Goal: Task Accomplishment & Management: Use online tool/utility

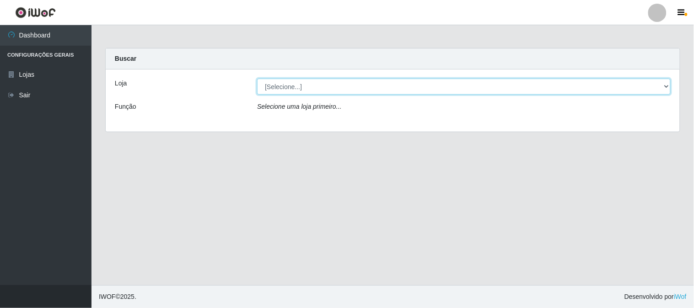
drag, startPoint x: 336, startPoint y: 85, endPoint x: 335, endPoint y: 93, distance: 7.8
click at [336, 85] on select "[Selecione...] Casatudo BR" at bounding box center [464, 87] width 414 height 16
select select "197"
click at [257, 79] on select "[Selecione...] Casatudo BR" at bounding box center [464, 87] width 414 height 16
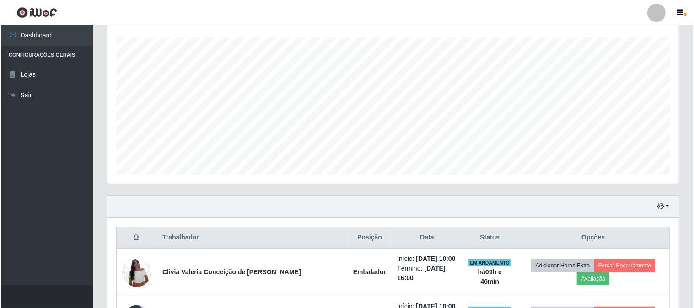
scroll to position [305, 0]
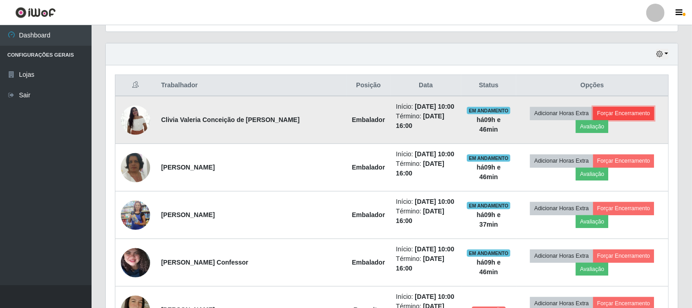
click at [593, 117] on button "Forçar Encerramento" at bounding box center [623, 113] width 61 height 13
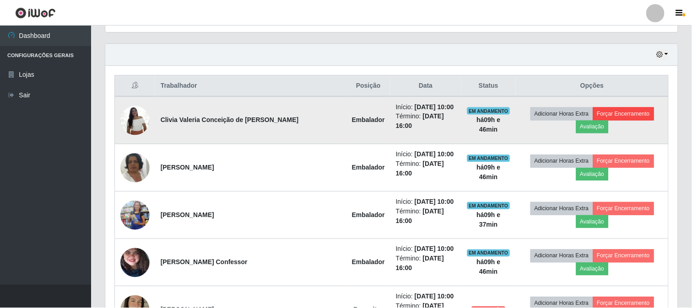
scroll to position [189, 566]
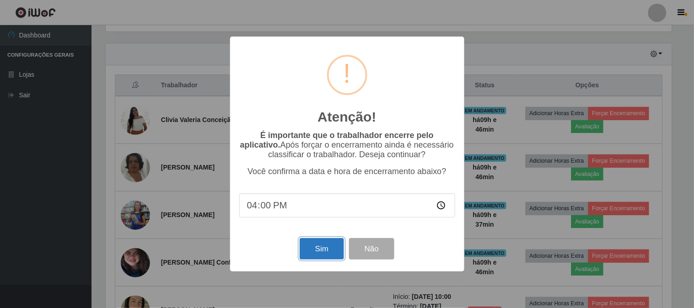
click at [318, 249] on button "Sim" at bounding box center [322, 249] width 44 height 22
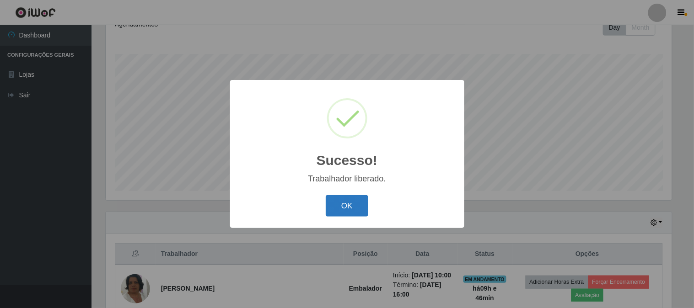
click at [336, 205] on button "OK" at bounding box center [347, 206] width 43 height 22
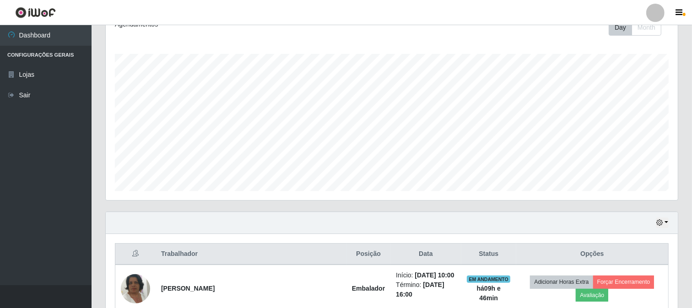
scroll to position [289, 0]
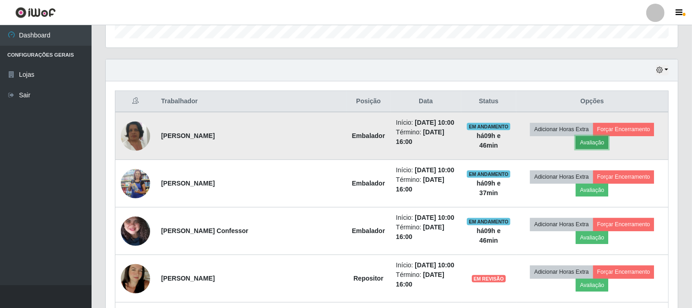
click at [608, 136] on button "Avaliação" at bounding box center [592, 142] width 32 height 13
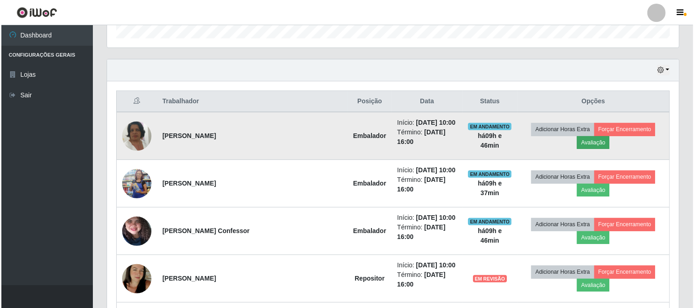
scroll to position [189, 566]
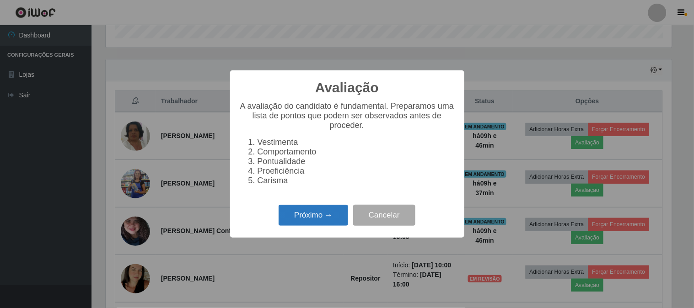
click at [313, 218] on button "Próximo →" at bounding box center [314, 216] width 70 height 22
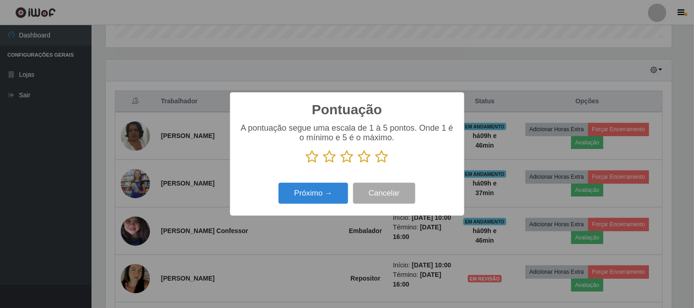
click at [384, 159] on icon at bounding box center [382, 157] width 13 height 14
click at [376, 164] on input "radio" at bounding box center [376, 164] width 0 height 0
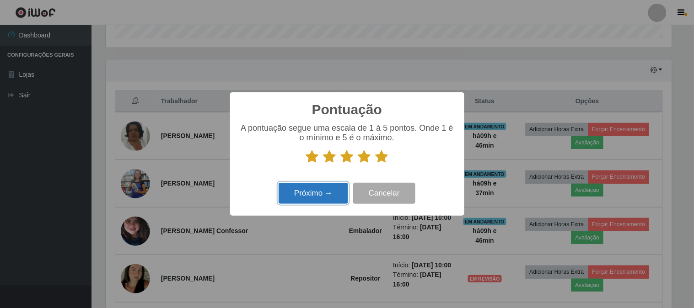
click at [281, 198] on button "Próximo →" at bounding box center [314, 194] width 70 height 22
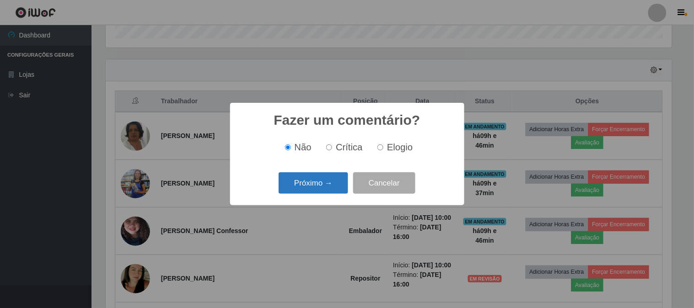
click at [302, 187] on button "Próximo →" at bounding box center [314, 183] width 70 height 22
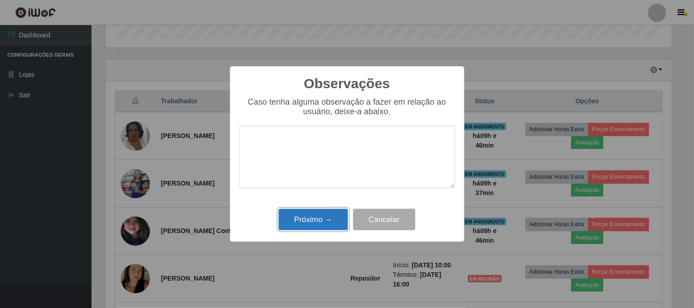
click at [313, 216] on button "Próximo →" at bounding box center [314, 220] width 70 height 22
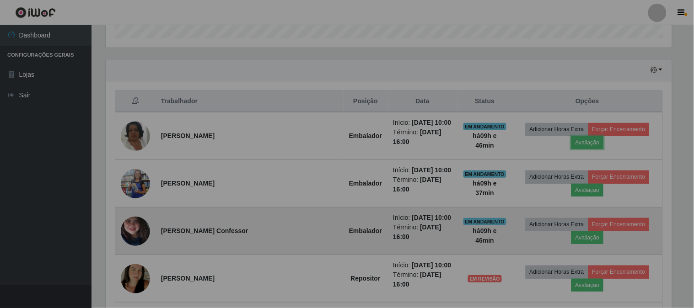
scroll to position [189, 572]
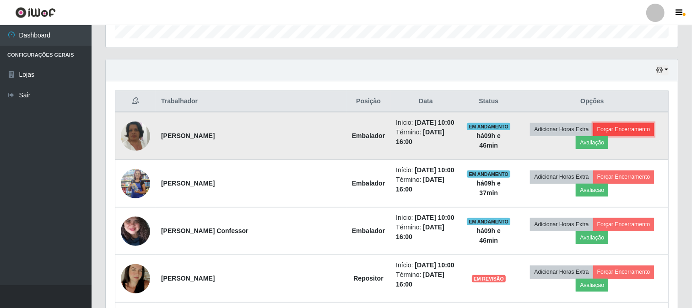
click at [593, 133] on button "Forçar Encerramento" at bounding box center [623, 129] width 61 height 13
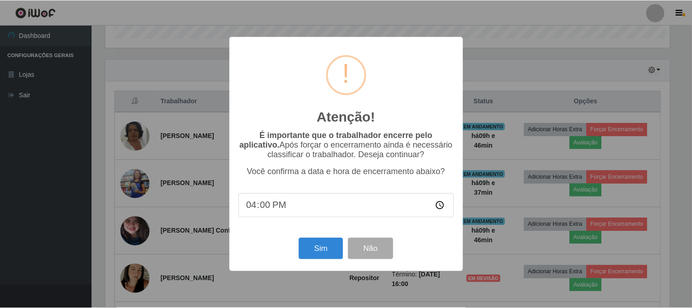
scroll to position [189, 566]
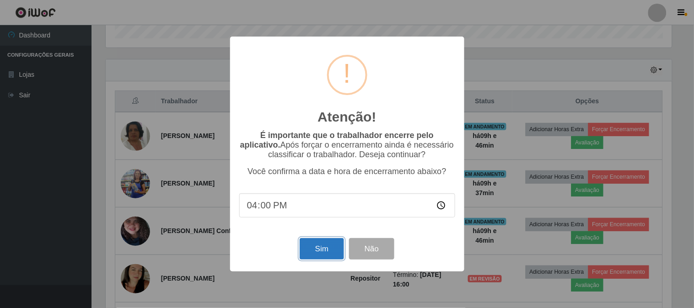
click at [309, 250] on button "Sim" at bounding box center [322, 249] width 44 height 22
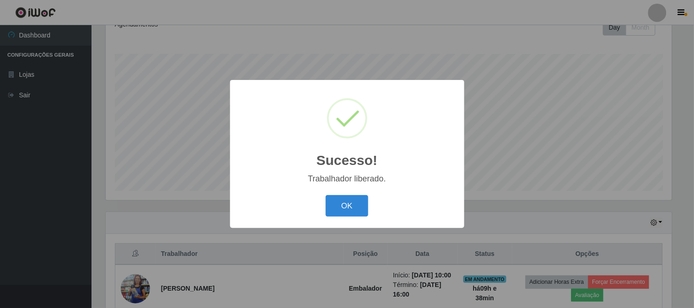
drag, startPoint x: 348, startPoint y: 208, endPoint x: 365, endPoint y: 214, distance: 17.5
click at [349, 208] on button "OK" at bounding box center [347, 206] width 43 height 22
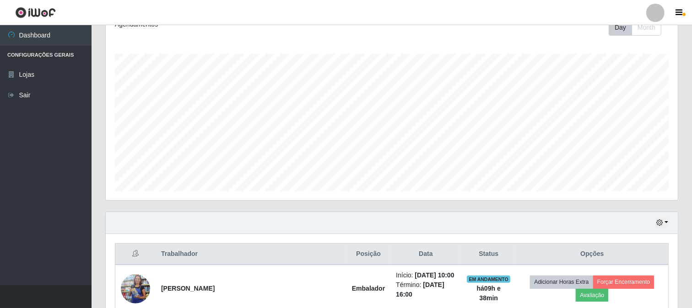
scroll to position [238, 0]
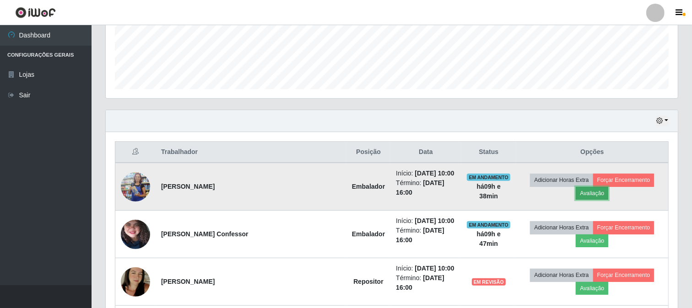
click at [608, 187] on button "Avaliação" at bounding box center [592, 193] width 32 height 13
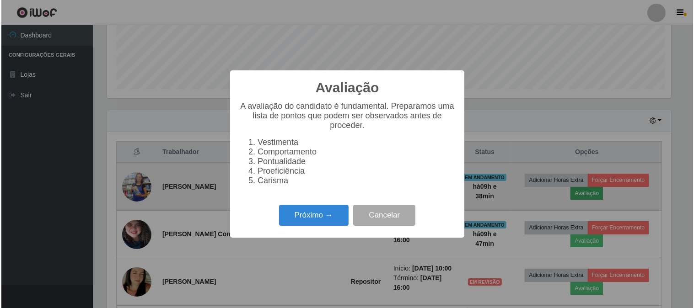
scroll to position [189, 566]
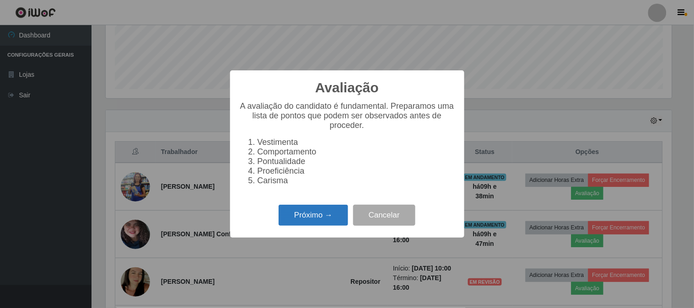
click at [326, 226] on button "Próximo →" at bounding box center [314, 216] width 70 height 22
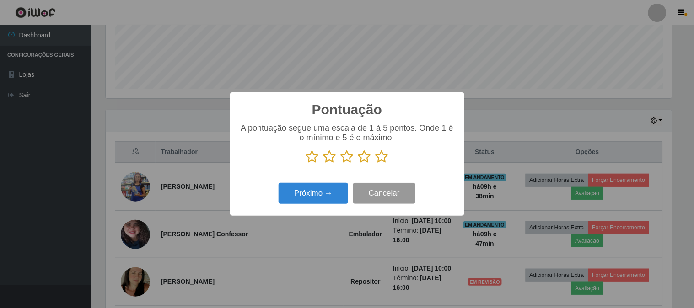
scroll to position [457362, 456986]
click at [383, 158] on icon at bounding box center [382, 157] width 13 height 14
click at [376, 164] on input "radio" at bounding box center [376, 164] width 0 height 0
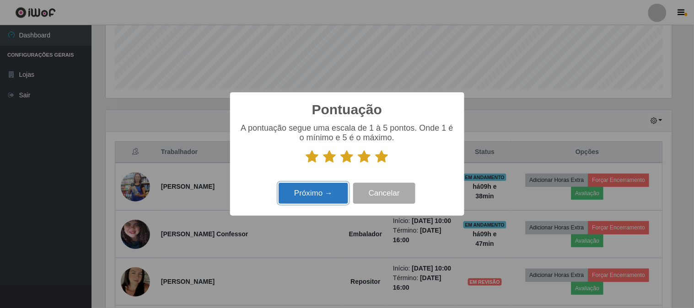
click at [331, 189] on button "Próximo →" at bounding box center [314, 194] width 70 height 22
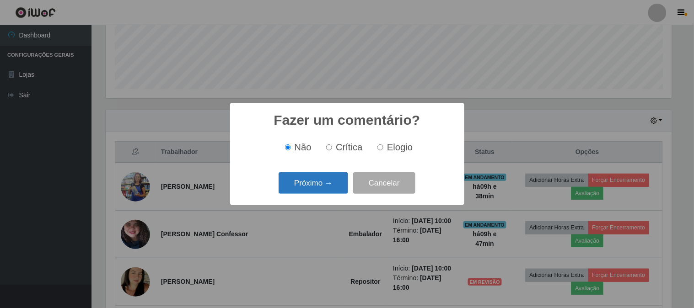
click at [317, 179] on button "Próximo →" at bounding box center [314, 183] width 70 height 22
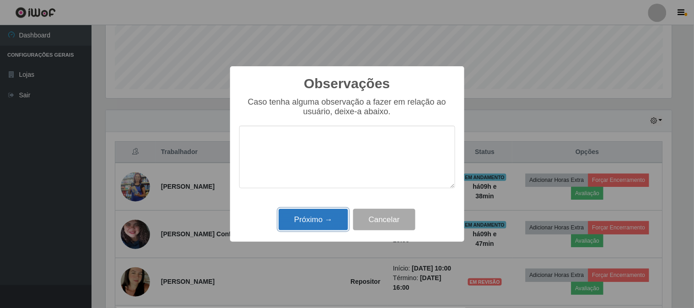
click at [334, 217] on button "Próximo →" at bounding box center [314, 220] width 70 height 22
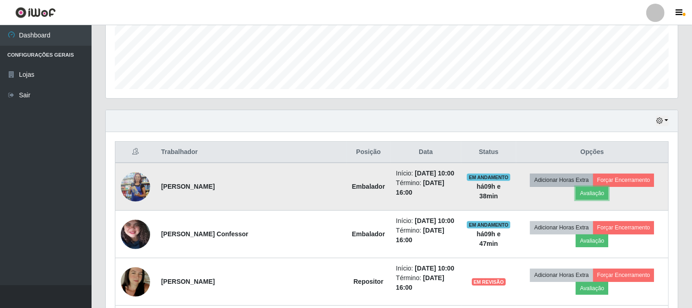
scroll to position [0, 0]
click at [593, 184] on button "Forçar Encerramento" at bounding box center [623, 180] width 61 height 13
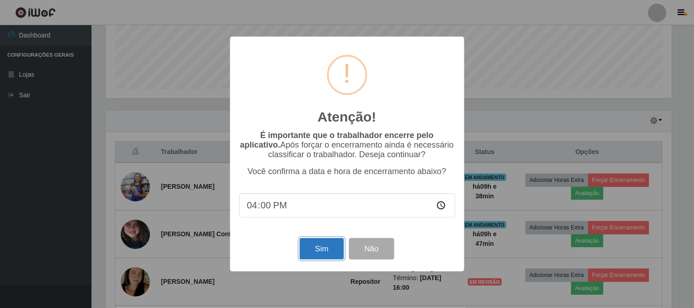
click at [308, 253] on button "Sim" at bounding box center [322, 249] width 44 height 22
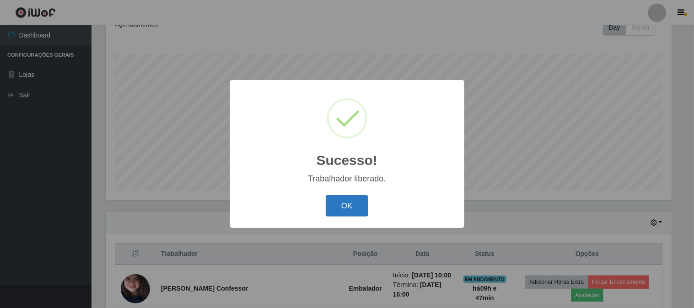
click at [350, 206] on button "OK" at bounding box center [347, 206] width 43 height 22
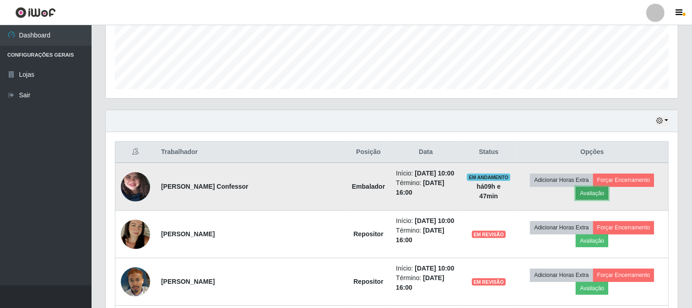
click at [608, 187] on button "Avaliação" at bounding box center [592, 193] width 32 height 13
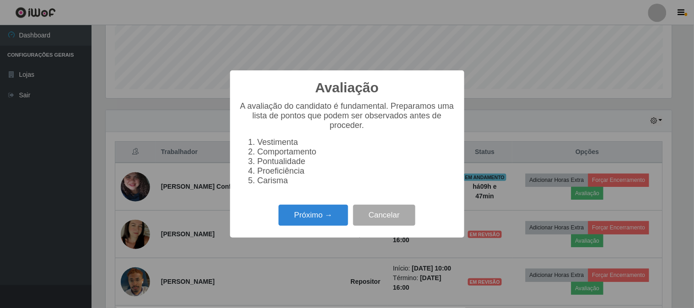
click at [322, 228] on div "Próximo → Cancelar" at bounding box center [347, 215] width 216 height 26
click at [311, 223] on button "Próximo →" at bounding box center [314, 216] width 70 height 22
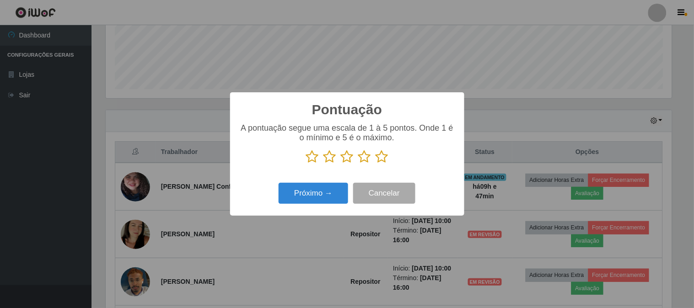
click at [383, 156] on icon at bounding box center [382, 157] width 13 height 14
click at [376, 164] on input "radio" at bounding box center [376, 164] width 0 height 0
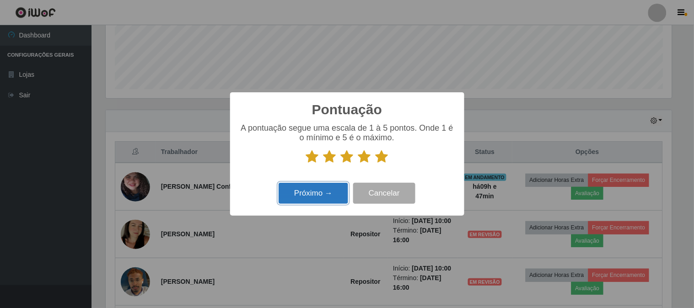
click at [313, 195] on button "Próximo →" at bounding box center [314, 194] width 70 height 22
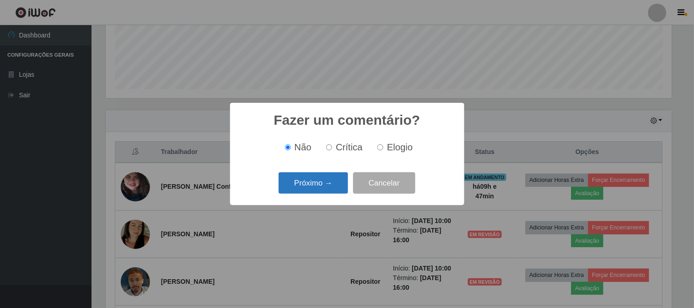
click at [313, 185] on button "Próximo →" at bounding box center [314, 183] width 70 height 22
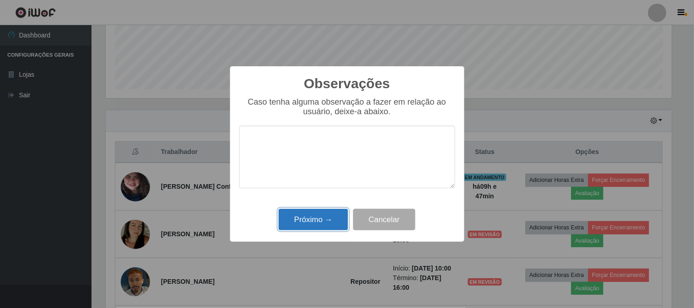
click at [336, 216] on button "Próximo →" at bounding box center [314, 220] width 70 height 22
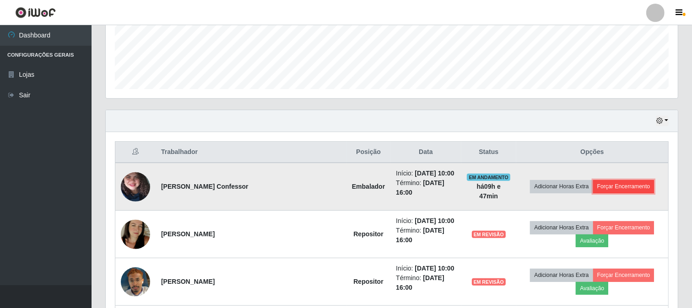
click at [614, 180] on button "Forçar Encerramento" at bounding box center [623, 186] width 61 height 13
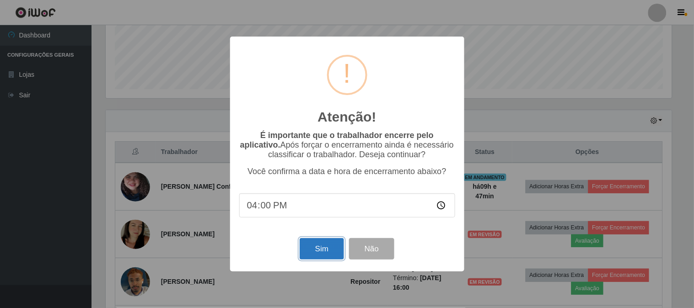
click at [315, 253] on button "Sim" at bounding box center [322, 249] width 44 height 22
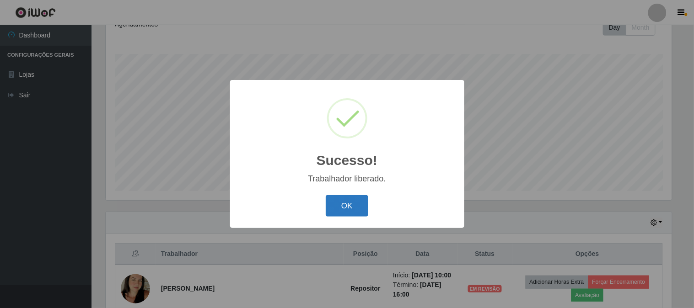
click at [345, 204] on button "OK" at bounding box center [347, 206] width 43 height 22
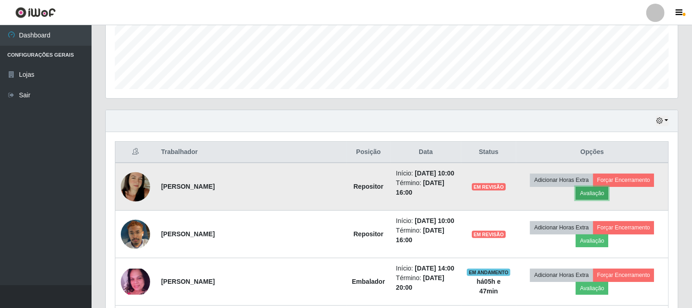
click at [608, 187] on button "Avaliação" at bounding box center [592, 193] width 32 height 13
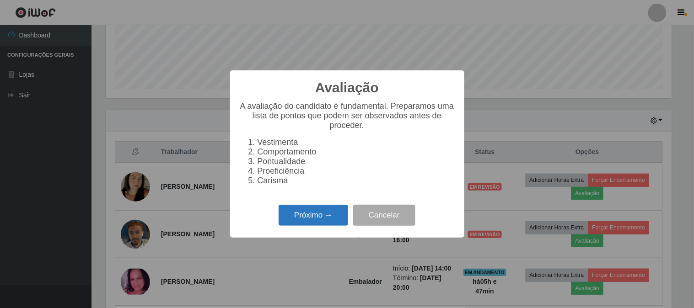
click at [305, 226] on button "Próximo →" at bounding box center [314, 216] width 70 height 22
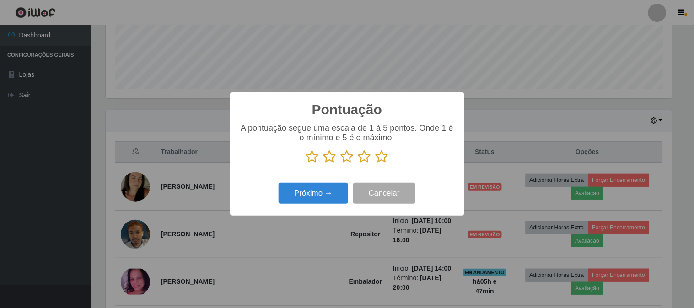
click at [377, 161] on icon at bounding box center [382, 157] width 13 height 14
click at [376, 164] on input "radio" at bounding box center [376, 164] width 0 height 0
click at [325, 175] on div "Pontuação × A pontuação segue uma escala de 1 à 5 pontos. Onde 1 é o mínimo e 5…" at bounding box center [347, 153] width 234 height 123
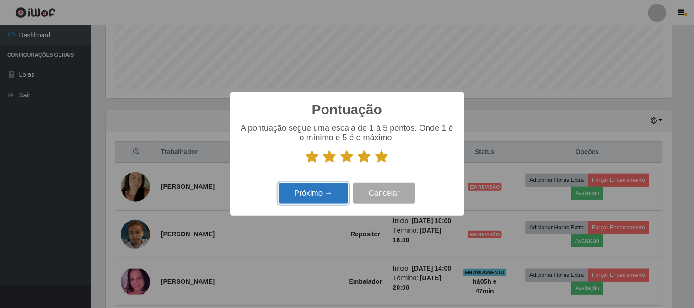
click at [305, 200] on button "Próximo →" at bounding box center [314, 194] width 70 height 22
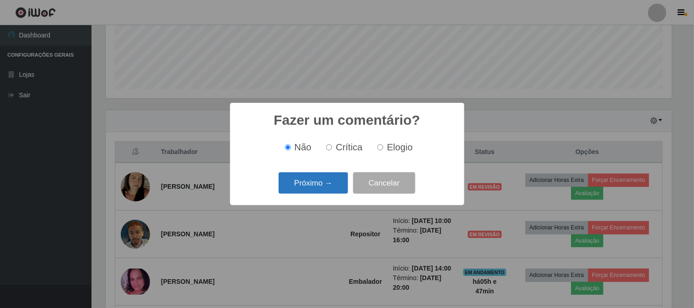
click at [296, 190] on button "Próximo →" at bounding box center [314, 183] width 70 height 22
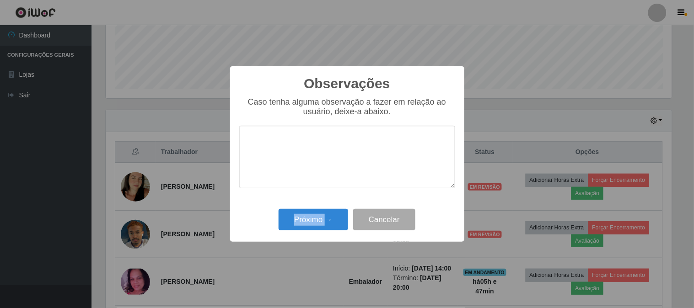
drag, startPoint x: 321, startPoint y: 201, endPoint x: 326, endPoint y: 209, distance: 9.3
click at [326, 209] on div "Observações × Caso tenha alguma observação a fazer em relação ao usuário, deixe…" at bounding box center [347, 154] width 234 height 176
click at [330, 214] on button "Próximo →" at bounding box center [314, 220] width 70 height 22
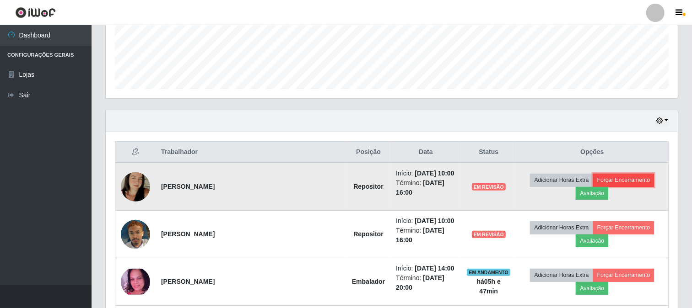
click at [595, 183] on button "Forçar Encerramento" at bounding box center [623, 180] width 61 height 13
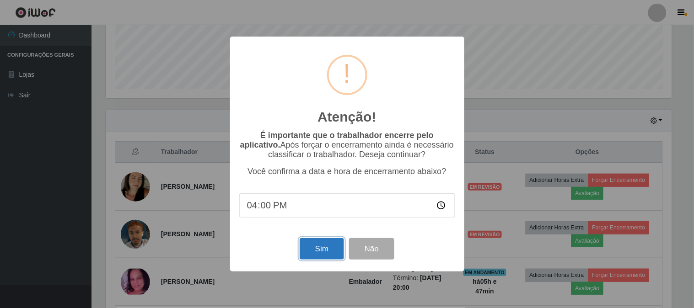
click at [337, 248] on button "Sim" at bounding box center [322, 249] width 44 height 22
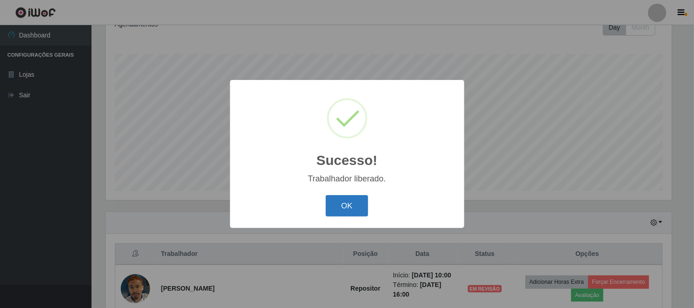
click at [336, 204] on button "OK" at bounding box center [347, 206] width 43 height 22
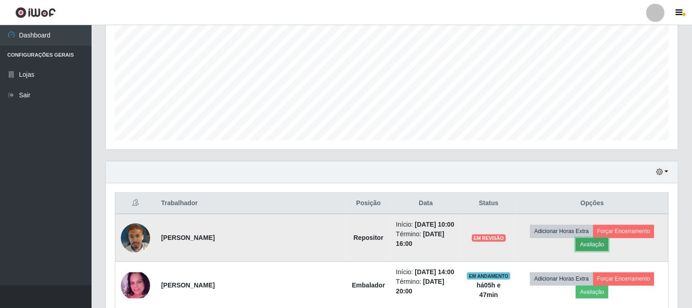
click at [608, 238] on button "Avaliação" at bounding box center [592, 244] width 32 height 13
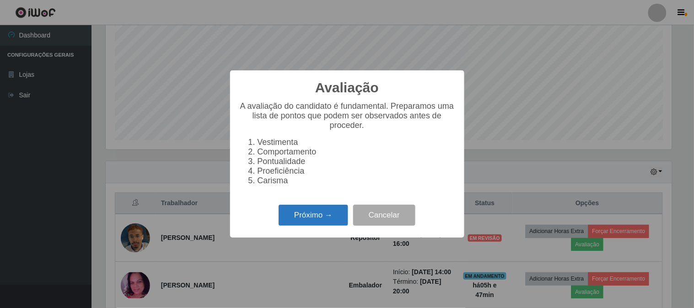
click at [313, 216] on button "Próximo →" at bounding box center [314, 216] width 70 height 22
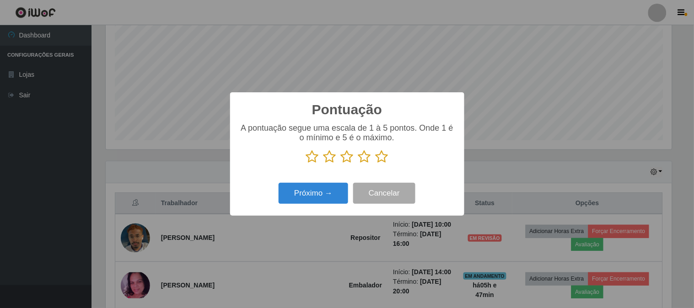
click at [383, 158] on icon at bounding box center [382, 157] width 13 height 14
click at [376, 164] on input "radio" at bounding box center [376, 164] width 0 height 0
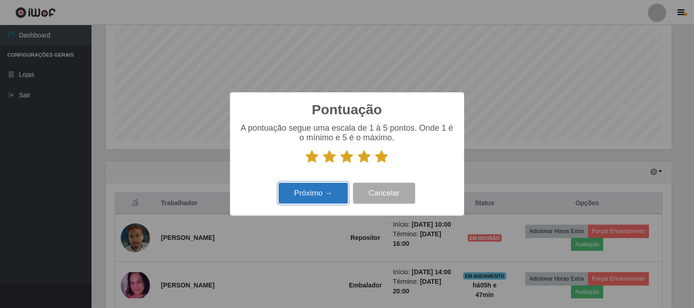
click at [333, 189] on button "Próximo →" at bounding box center [314, 194] width 70 height 22
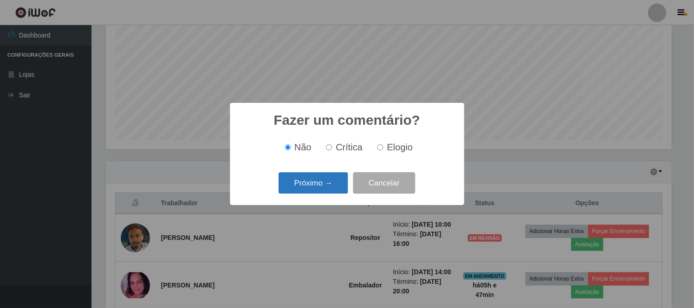
click at [310, 179] on button "Próximo →" at bounding box center [314, 183] width 70 height 22
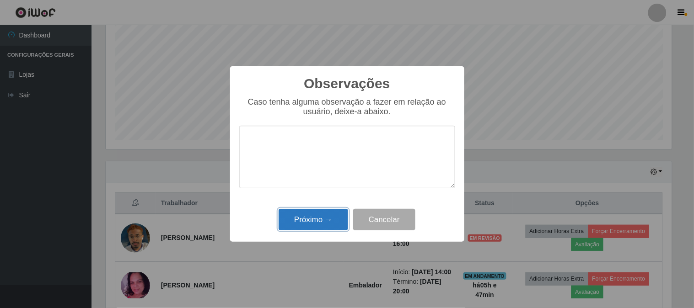
click at [322, 218] on button "Próximo →" at bounding box center [314, 220] width 70 height 22
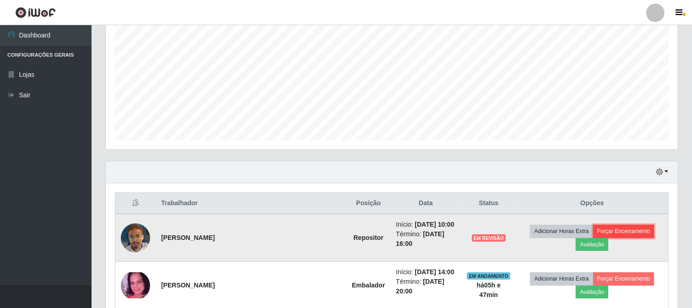
click at [600, 232] on button "Forçar Encerramento" at bounding box center [623, 231] width 61 height 13
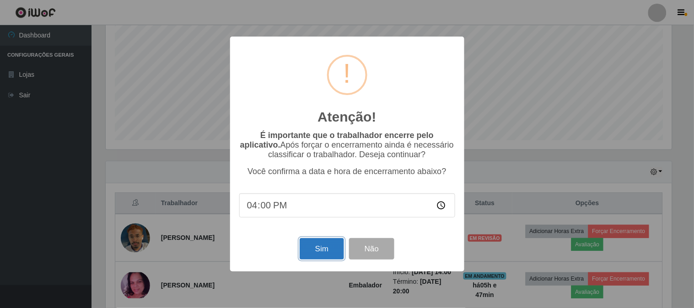
click at [326, 253] on button "Sim" at bounding box center [322, 249] width 44 height 22
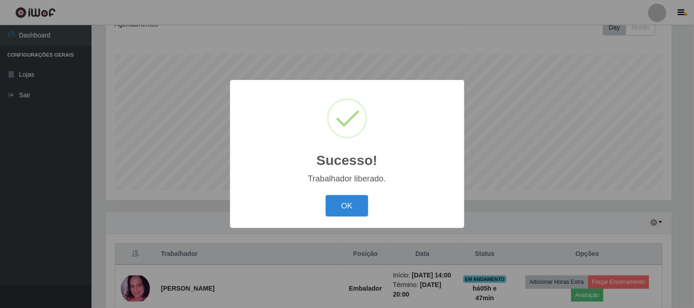
click at [353, 195] on div "OK Cancel" at bounding box center [347, 206] width 216 height 26
click at [348, 206] on button "OK" at bounding box center [347, 206] width 43 height 22
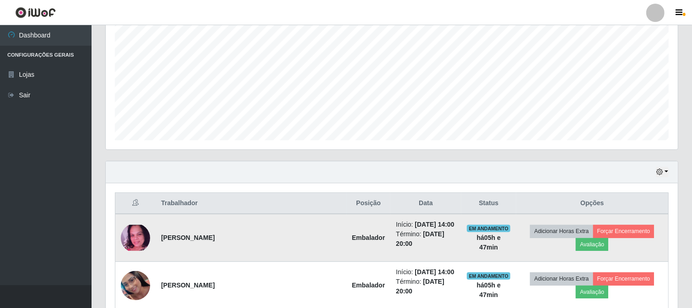
click at [134, 232] on img at bounding box center [135, 238] width 29 height 26
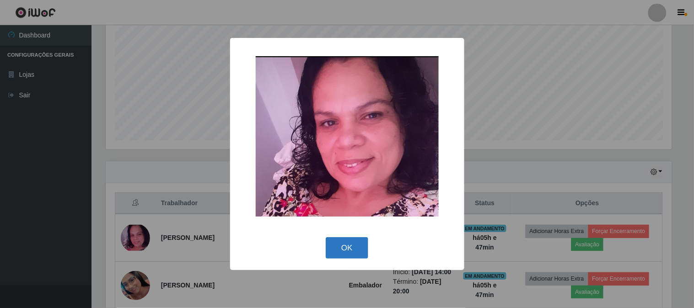
click at [344, 241] on button "OK" at bounding box center [347, 248] width 43 height 22
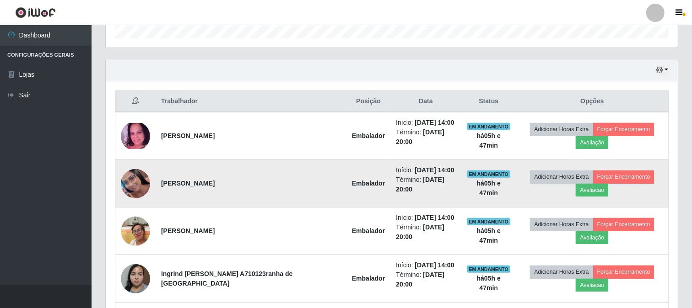
click at [132, 169] on img at bounding box center [135, 183] width 29 height 29
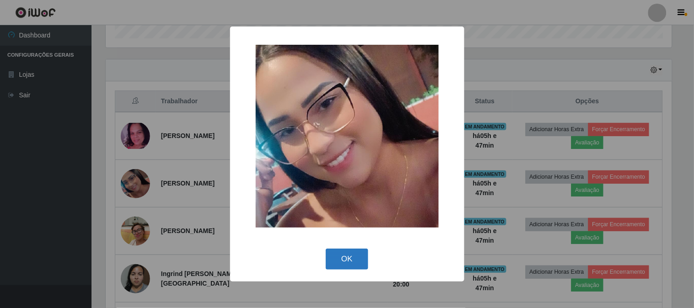
click at [336, 263] on button "OK" at bounding box center [347, 260] width 43 height 22
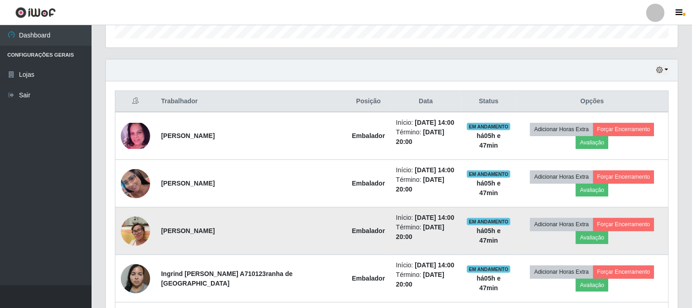
click at [141, 221] on img at bounding box center [135, 231] width 29 height 39
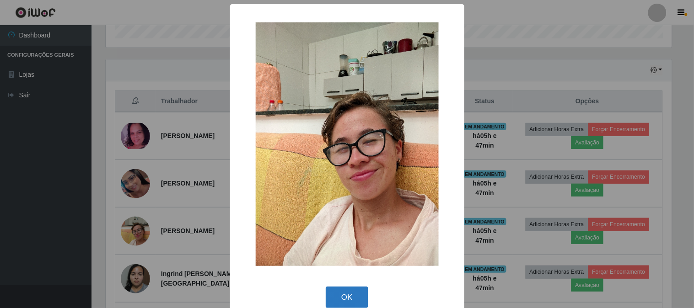
click at [345, 301] on button "OK" at bounding box center [347, 298] width 43 height 22
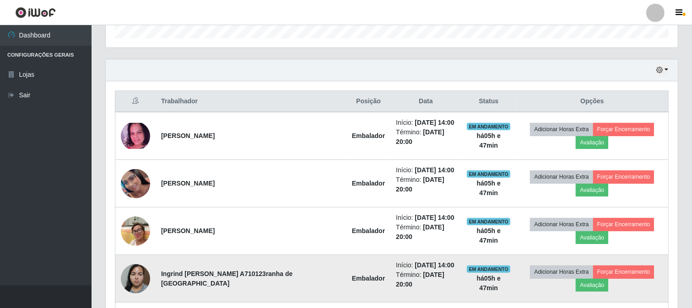
click at [132, 259] on img at bounding box center [135, 278] width 29 height 39
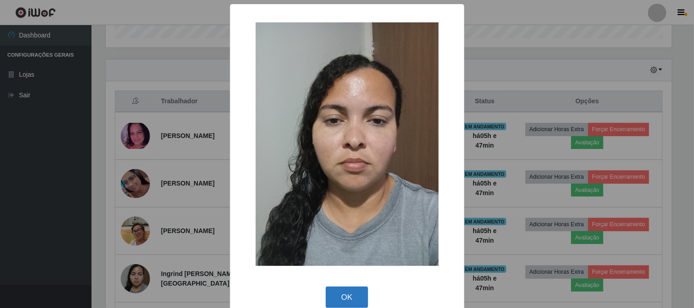
click at [334, 295] on button "OK" at bounding box center [347, 298] width 43 height 22
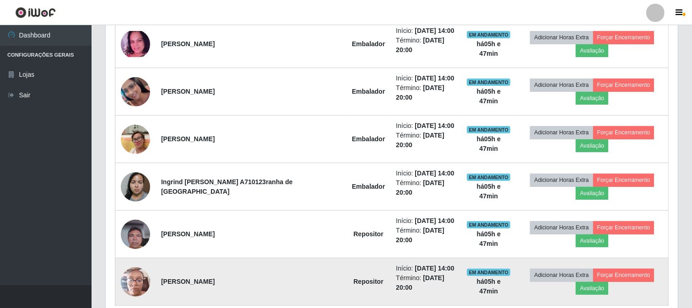
click at [137, 263] on img at bounding box center [135, 282] width 29 height 39
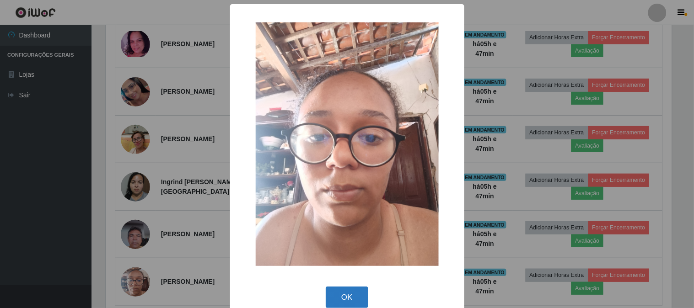
click at [347, 295] on button "OK" at bounding box center [347, 298] width 43 height 22
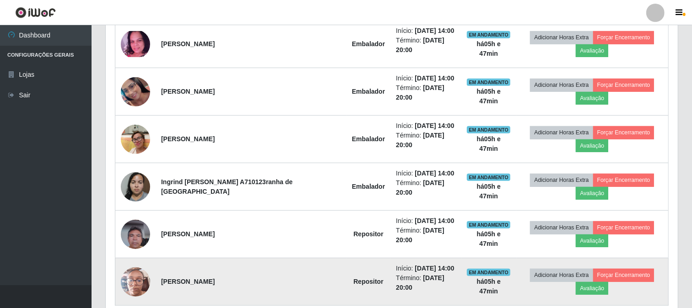
click at [126, 263] on img at bounding box center [135, 282] width 29 height 39
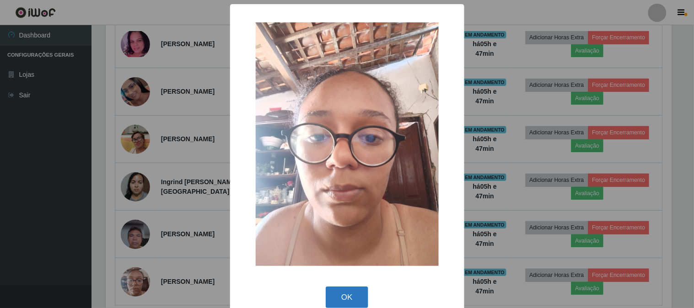
click at [335, 291] on button "OK" at bounding box center [347, 298] width 43 height 22
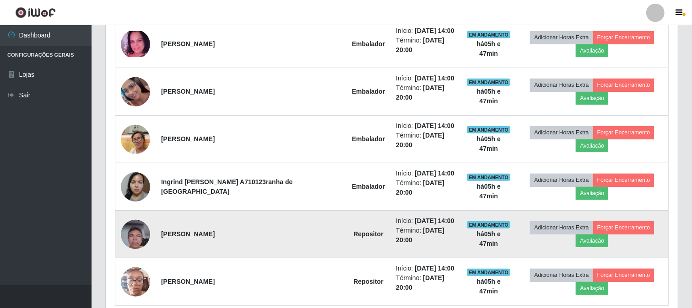
click at [142, 215] on img at bounding box center [135, 234] width 29 height 39
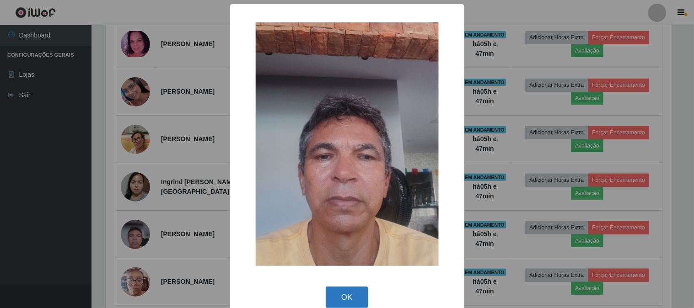
click at [330, 300] on button "OK" at bounding box center [347, 298] width 43 height 22
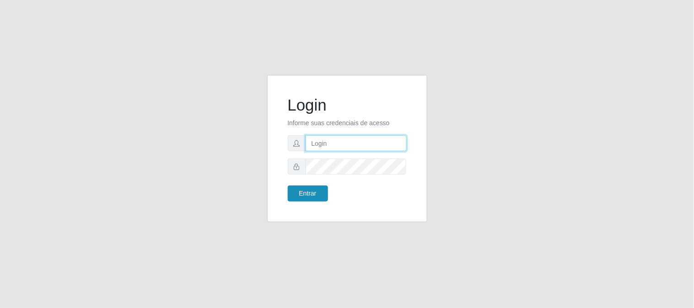
type input "elvis@casatudo"
click at [313, 188] on button "Entrar" at bounding box center [308, 194] width 40 height 16
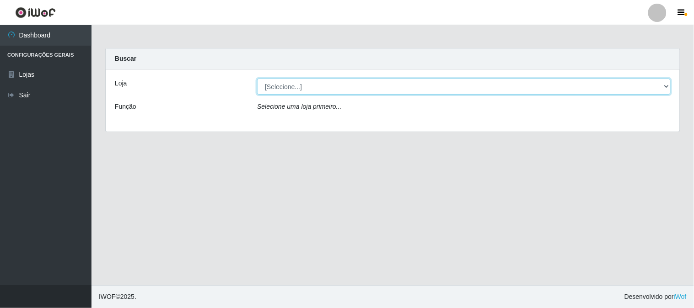
click at [321, 88] on select "[Selecione...] Casatudo BR" at bounding box center [464, 87] width 414 height 16
select select "197"
click at [257, 79] on select "[Selecione...] Casatudo BR" at bounding box center [464, 87] width 414 height 16
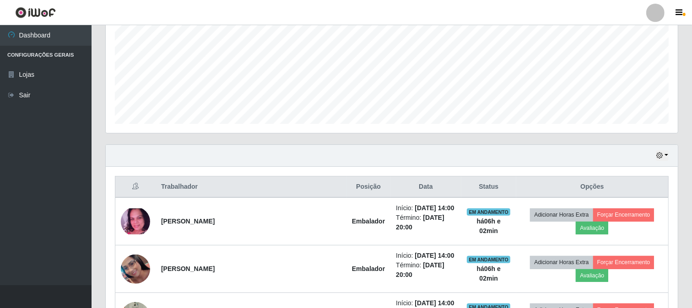
scroll to position [254, 0]
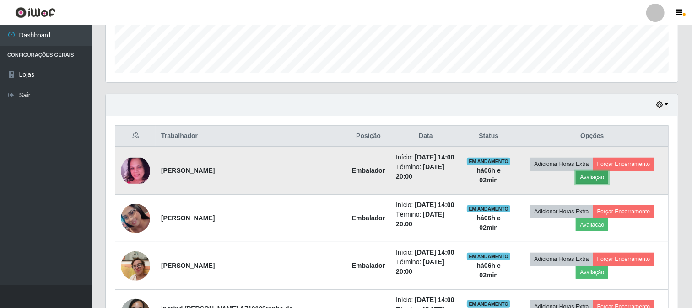
click at [608, 171] on button "Avaliação" at bounding box center [592, 177] width 32 height 13
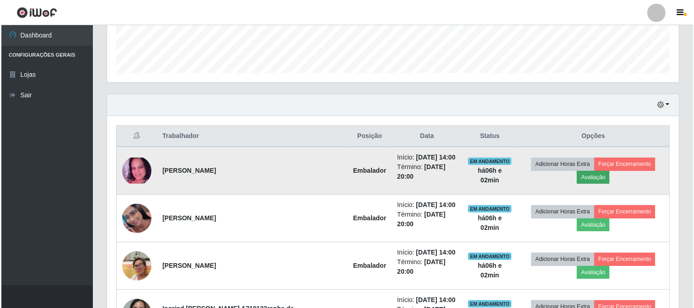
scroll to position [189, 566]
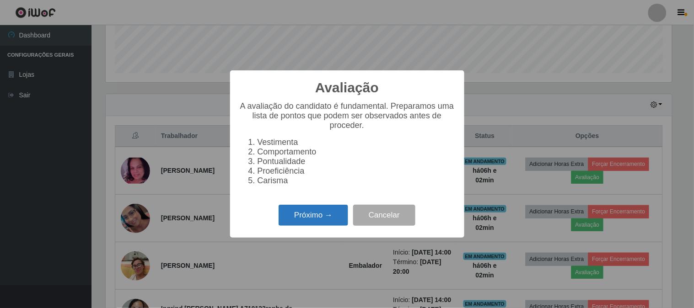
click at [333, 212] on button "Próximo →" at bounding box center [314, 216] width 70 height 22
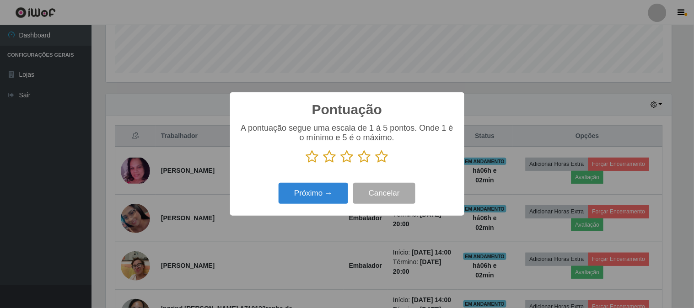
click at [377, 161] on icon at bounding box center [382, 157] width 13 height 14
click at [376, 164] on input "radio" at bounding box center [376, 164] width 0 height 0
click at [322, 180] on div "Pontuação × A pontuação segue uma escala de 1 à 5 pontos. Onde 1 é o mínimo e 5…" at bounding box center [347, 153] width 234 height 123
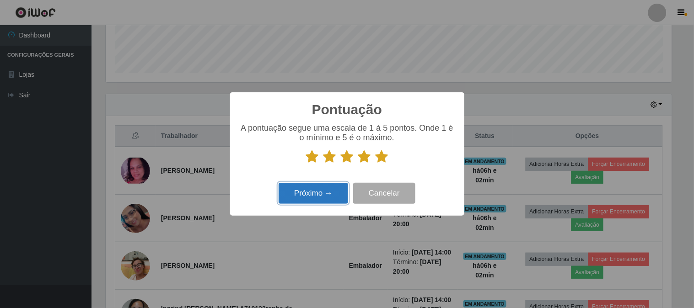
click at [329, 197] on button "Próximo →" at bounding box center [314, 194] width 70 height 22
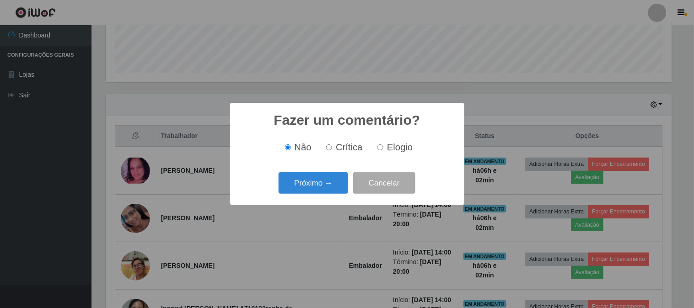
click at [328, 190] on button "Próximo →" at bounding box center [314, 183] width 70 height 22
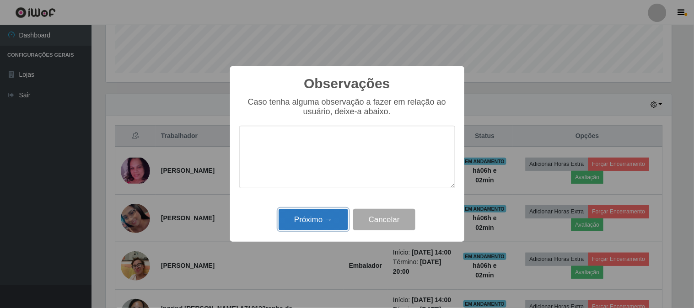
click at [323, 218] on button "Próximo →" at bounding box center [314, 220] width 70 height 22
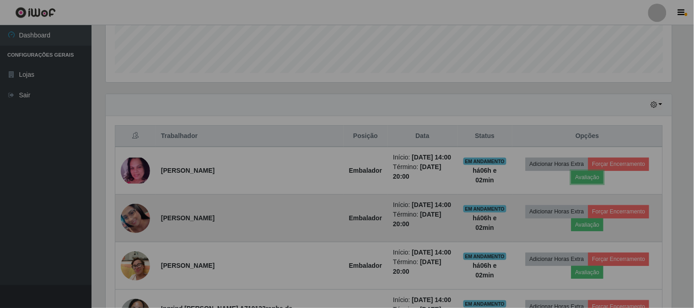
scroll to position [189, 572]
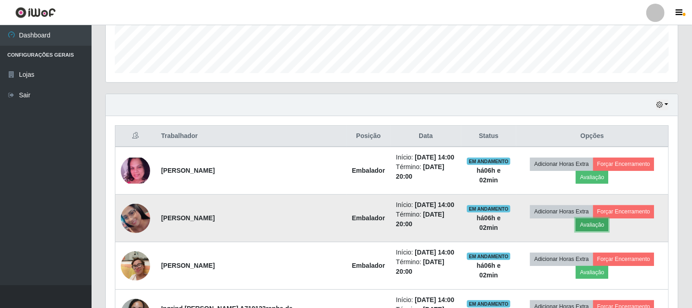
click at [608, 219] on button "Avaliação" at bounding box center [592, 225] width 32 height 13
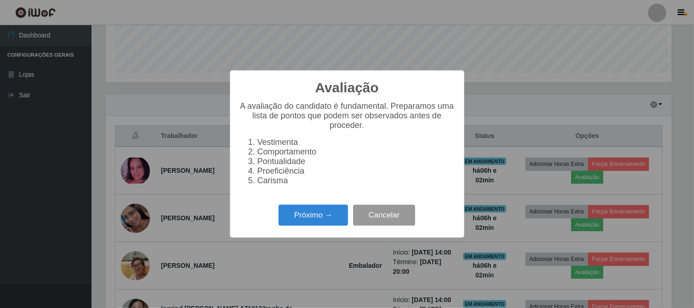
scroll to position [189, 566]
click at [287, 206] on div "Avaliação × A avaliação do candidato é fundamental. Preparamos uma lista de pon…" at bounding box center [347, 153] width 234 height 167
click at [305, 216] on button "Próximo →" at bounding box center [314, 216] width 70 height 22
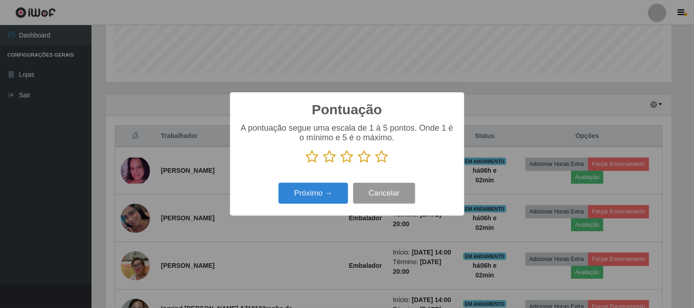
scroll to position [457362, 456986]
drag, startPoint x: 383, startPoint y: 162, endPoint x: 344, endPoint y: 178, distance: 43.3
click at [382, 161] on icon at bounding box center [382, 157] width 13 height 14
click at [376, 164] on input "radio" at bounding box center [376, 164] width 0 height 0
click at [291, 210] on div "Pontuação × A pontuação segue uma escala de 1 à 5 pontos. Onde 1 é o mínimo e 5…" at bounding box center [347, 153] width 234 height 123
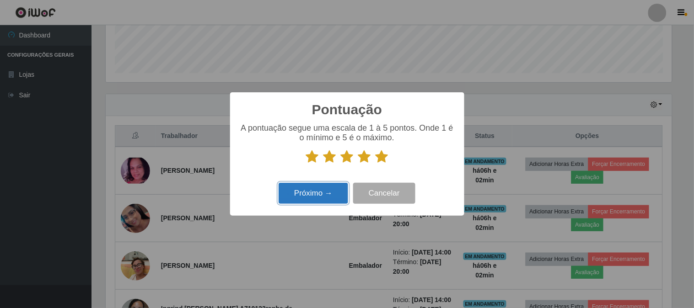
click at [296, 205] on button "Próximo →" at bounding box center [314, 194] width 70 height 22
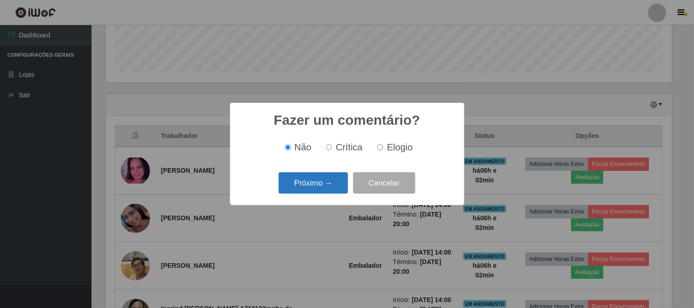
click at [308, 192] on button "Próximo →" at bounding box center [314, 183] width 70 height 22
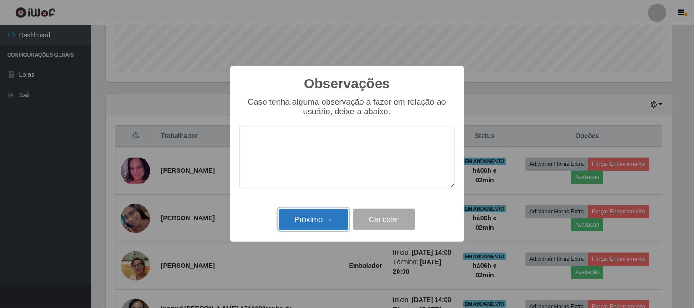
click at [325, 222] on button "Próximo →" at bounding box center [314, 220] width 70 height 22
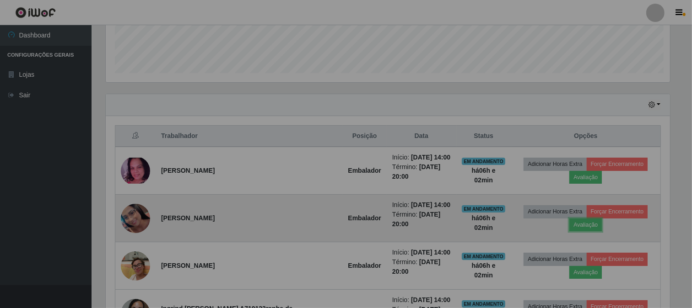
scroll to position [189, 572]
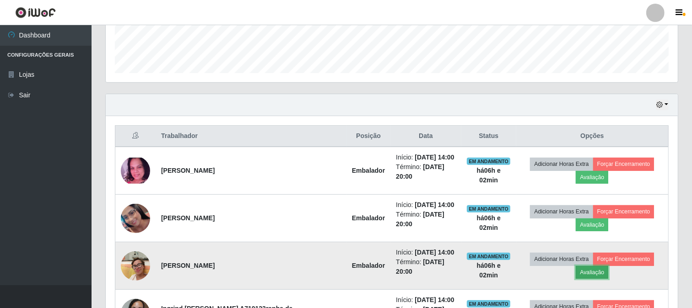
click at [608, 266] on button "Avaliação" at bounding box center [592, 272] width 32 height 13
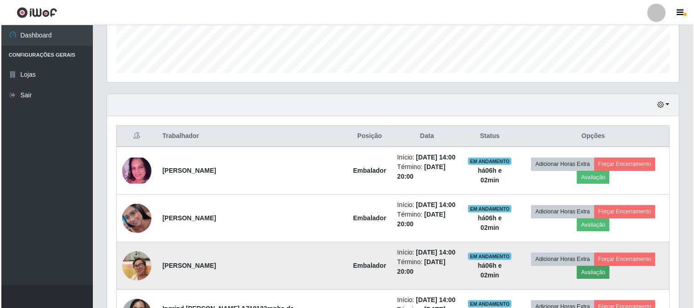
scroll to position [189, 566]
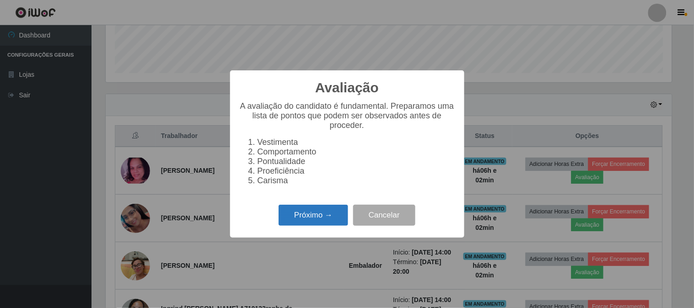
click at [291, 217] on button "Próximo →" at bounding box center [314, 216] width 70 height 22
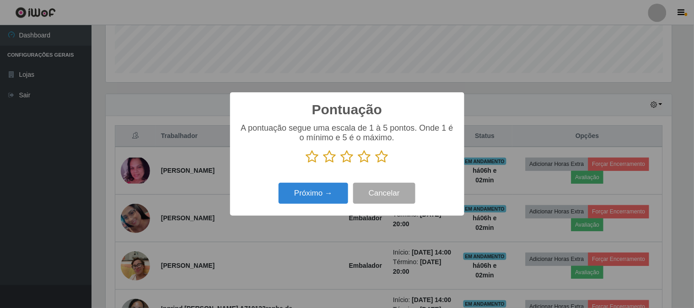
scroll to position [457362, 456986]
drag, startPoint x: 381, startPoint y: 157, endPoint x: 340, endPoint y: 184, distance: 49.0
click at [380, 158] on icon at bounding box center [382, 157] width 13 height 14
click at [376, 164] on input "radio" at bounding box center [376, 164] width 0 height 0
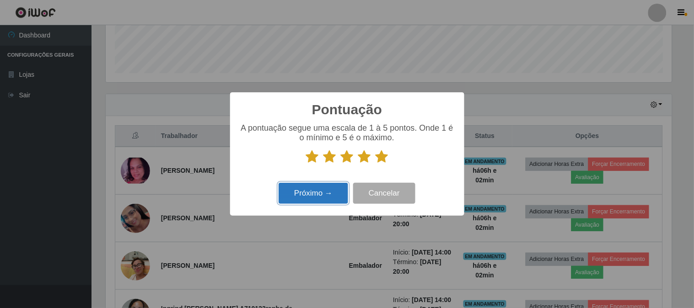
click at [338, 188] on button "Próximo →" at bounding box center [314, 194] width 70 height 22
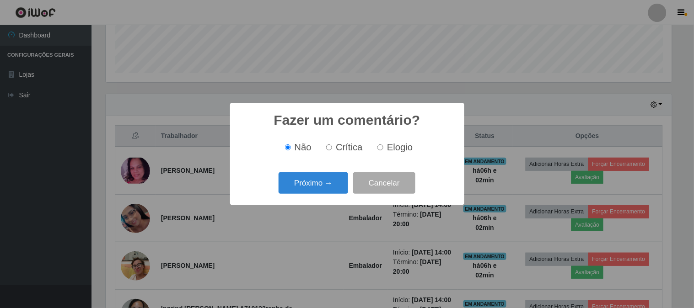
click at [307, 171] on div "Próximo → Cancelar" at bounding box center [347, 183] width 216 height 26
click at [316, 188] on button "Próximo →" at bounding box center [314, 183] width 70 height 22
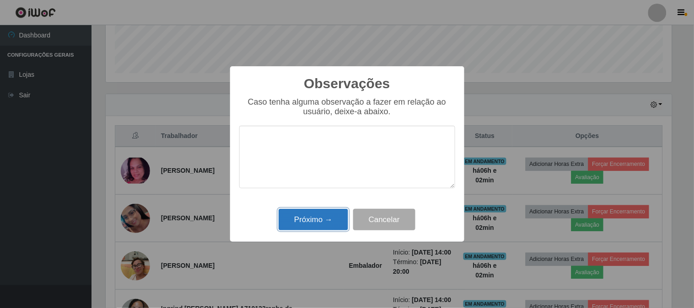
click at [326, 221] on button "Próximo →" at bounding box center [314, 220] width 70 height 22
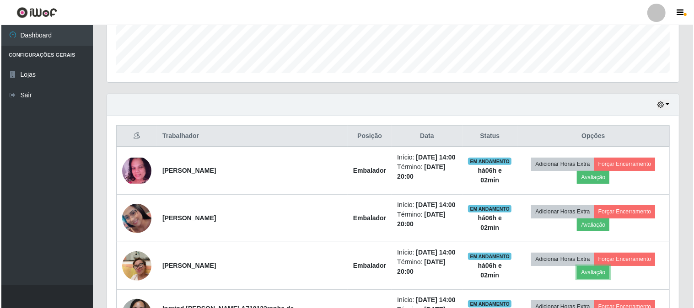
scroll to position [381, 0]
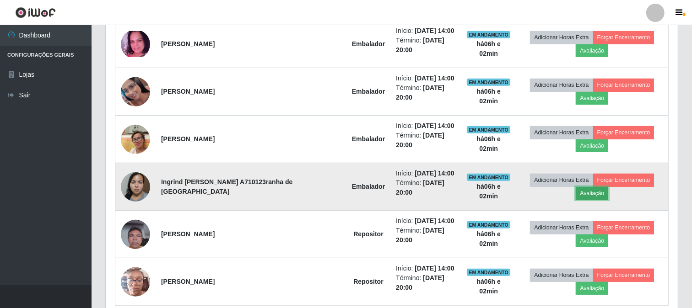
click at [608, 187] on button "Avaliação" at bounding box center [592, 193] width 32 height 13
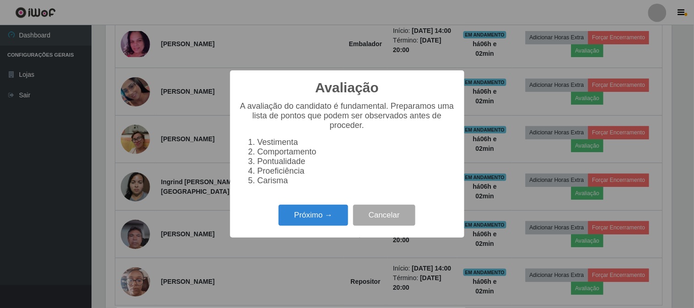
scroll to position [189, 566]
click at [325, 216] on button "Próximo →" at bounding box center [314, 216] width 70 height 22
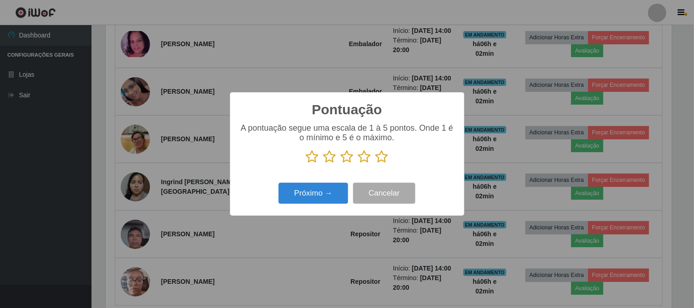
scroll to position [457362, 456986]
click at [315, 194] on button "Próximo →" at bounding box center [314, 194] width 70 height 22
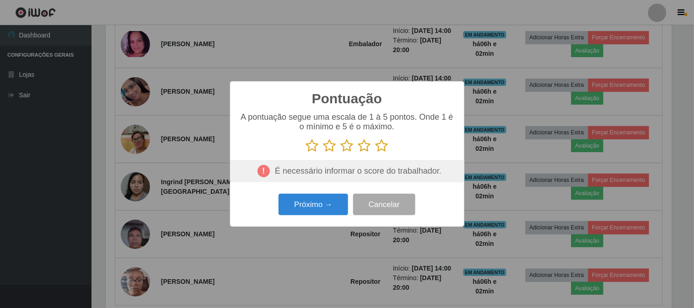
click at [385, 146] on icon at bounding box center [382, 146] width 13 height 14
click at [376, 153] on input "radio" at bounding box center [376, 153] width 0 height 0
click at [336, 205] on button "Próximo →" at bounding box center [314, 205] width 70 height 22
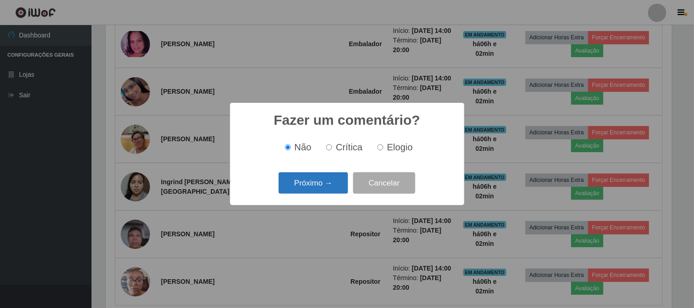
click at [323, 185] on button "Próximo →" at bounding box center [314, 183] width 70 height 22
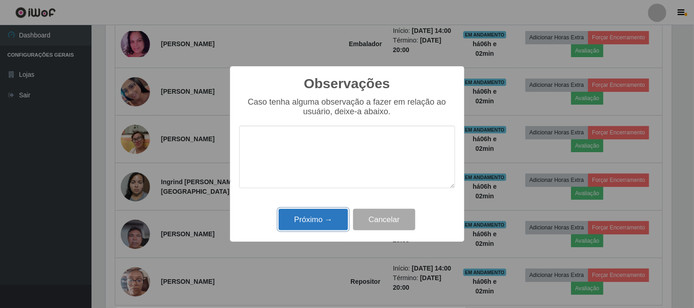
click at [336, 218] on button "Próximo →" at bounding box center [314, 220] width 70 height 22
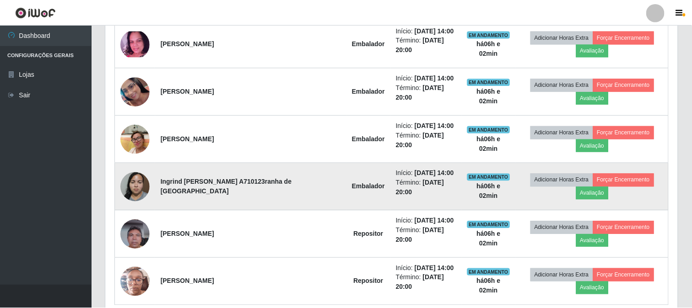
scroll to position [189, 572]
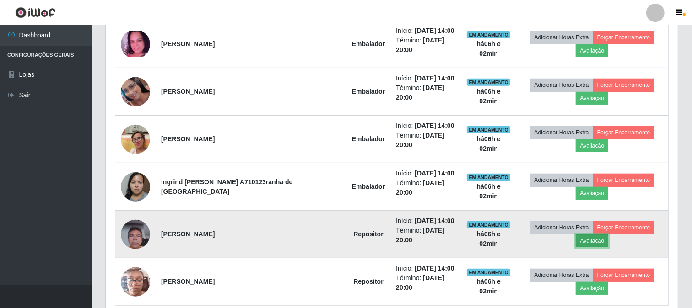
click at [608, 235] on button "Avaliação" at bounding box center [592, 241] width 32 height 13
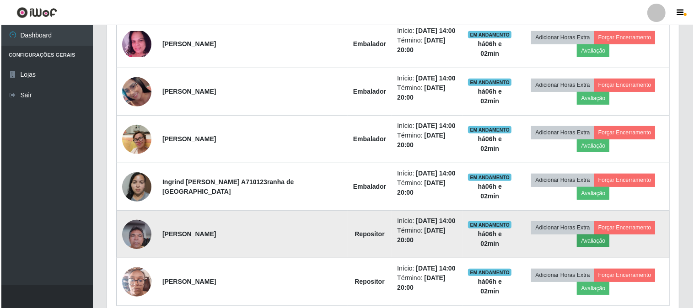
scroll to position [189, 566]
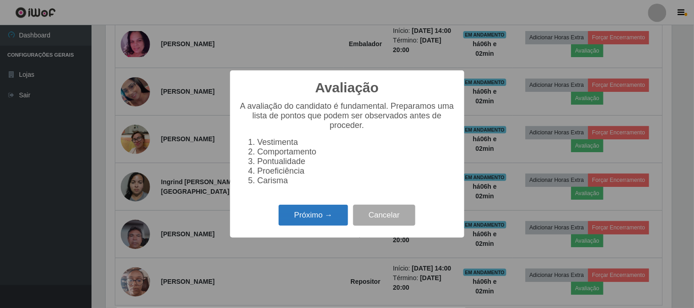
click at [316, 216] on button "Próximo →" at bounding box center [314, 216] width 70 height 22
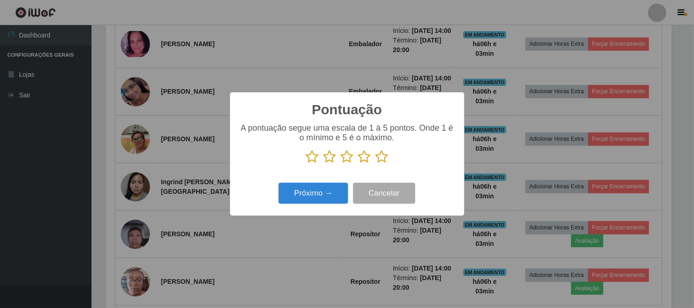
click at [377, 157] on icon at bounding box center [382, 157] width 13 height 14
click at [376, 164] on input "radio" at bounding box center [376, 164] width 0 height 0
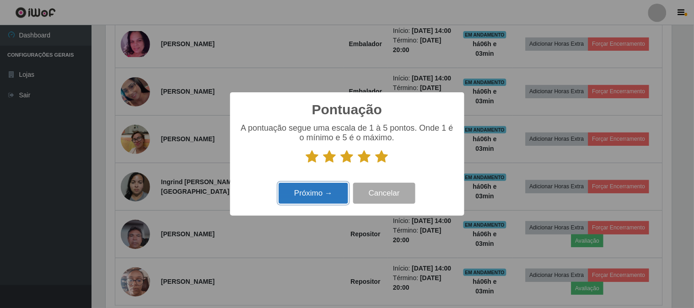
click at [312, 200] on button "Próximo →" at bounding box center [314, 194] width 70 height 22
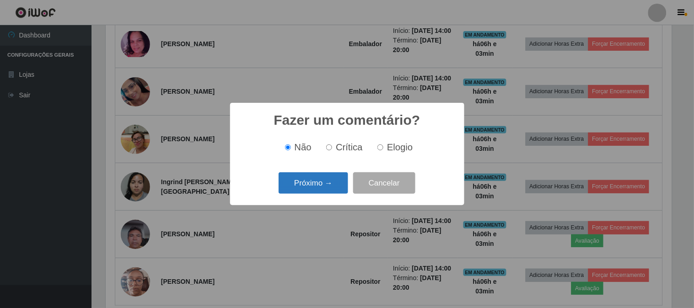
click at [304, 188] on button "Próximo →" at bounding box center [314, 183] width 70 height 22
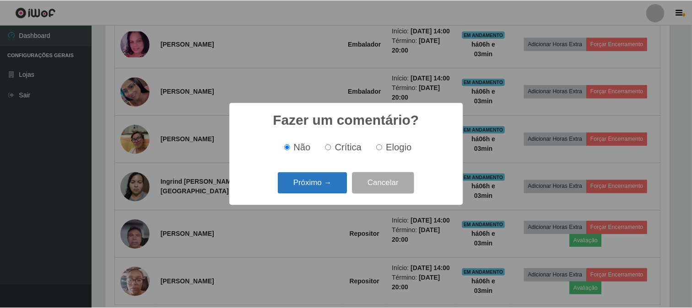
scroll to position [0, 0]
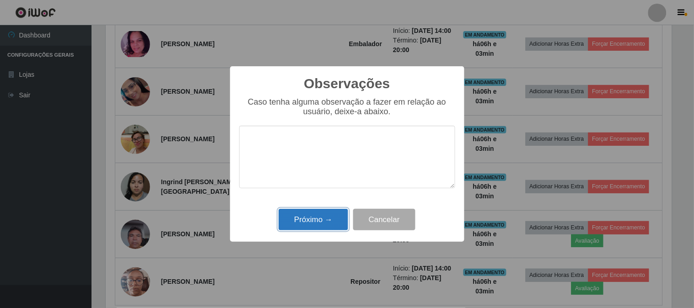
click at [346, 223] on button "Próximo →" at bounding box center [314, 220] width 70 height 22
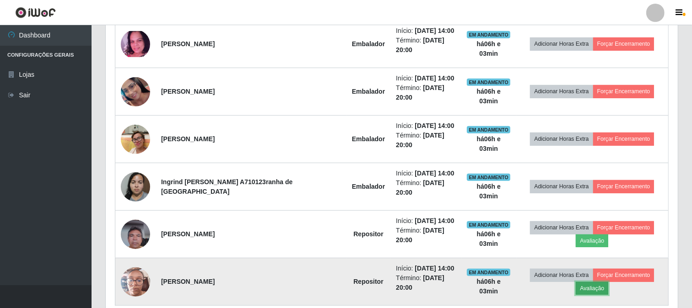
click at [608, 282] on button "Avaliação" at bounding box center [592, 288] width 32 height 13
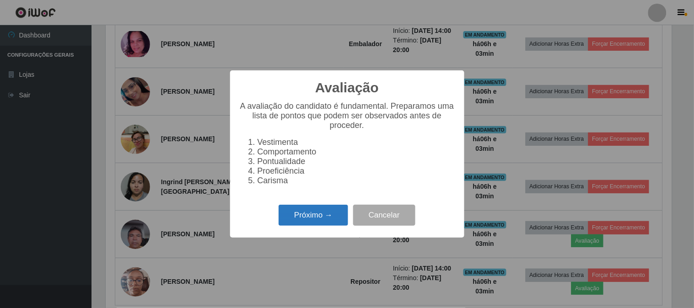
click at [307, 214] on button "Próximo →" at bounding box center [314, 216] width 70 height 22
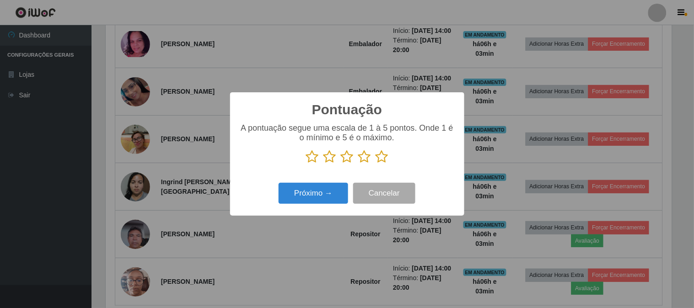
click at [382, 164] on icon at bounding box center [382, 157] width 13 height 14
click at [376, 164] on input "radio" at bounding box center [376, 164] width 0 height 0
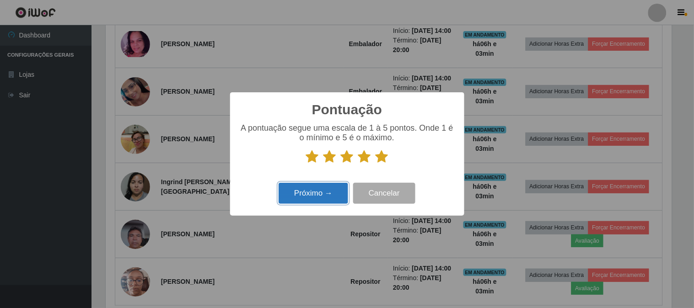
click at [339, 189] on button "Próximo →" at bounding box center [314, 194] width 70 height 22
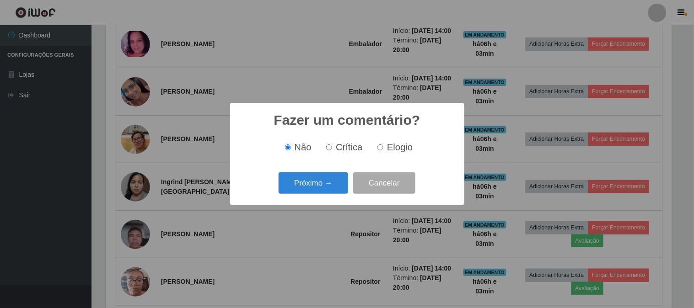
click at [325, 194] on button "Próximo →" at bounding box center [314, 183] width 70 height 22
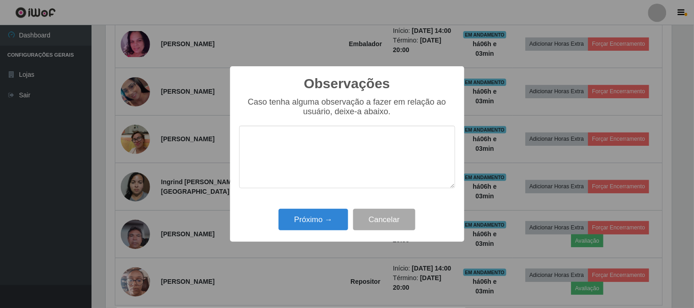
click at [318, 186] on textarea at bounding box center [347, 157] width 216 height 63
click at [327, 229] on button "Próximo →" at bounding box center [314, 220] width 70 height 22
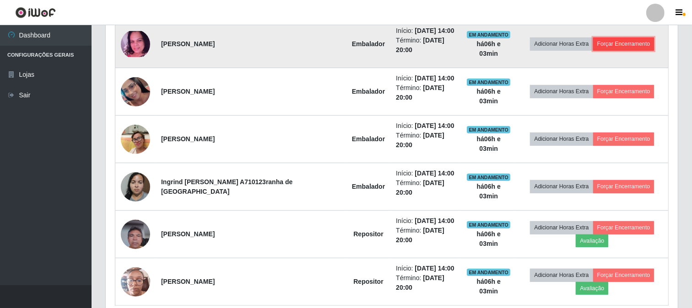
click at [618, 44] on button "Forçar Encerramento" at bounding box center [623, 44] width 61 height 13
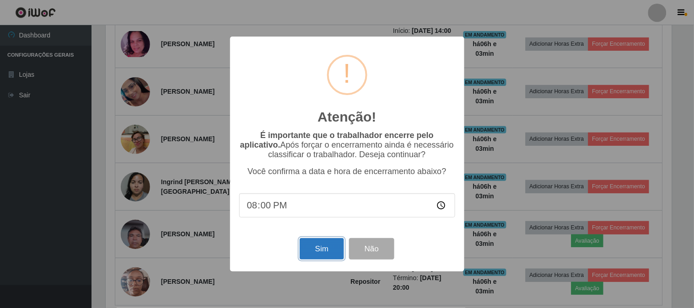
click at [318, 255] on button "Sim" at bounding box center [322, 249] width 44 height 22
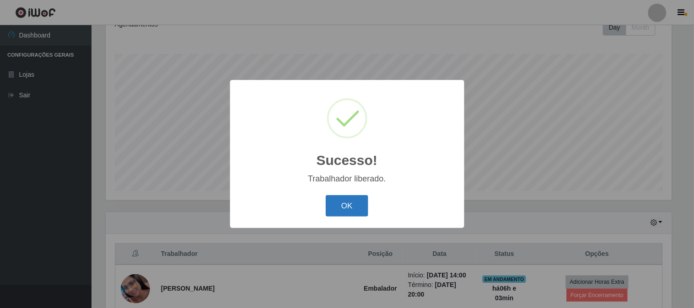
click at [357, 206] on button "OK" at bounding box center [347, 206] width 43 height 22
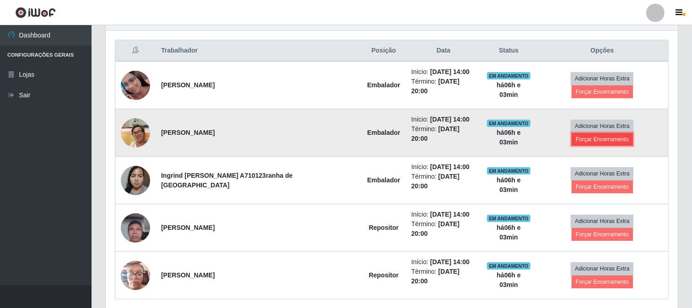
click at [607, 133] on button "Forçar Encerramento" at bounding box center [601, 139] width 61 height 13
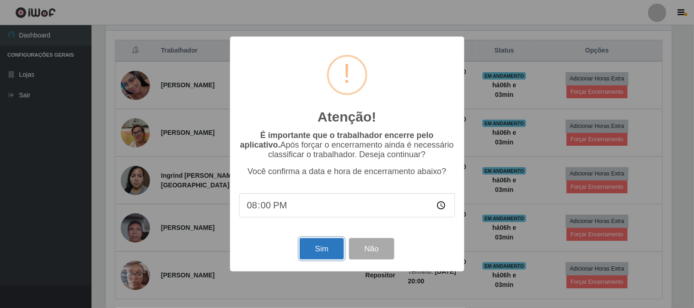
click at [314, 249] on button "Sim" at bounding box center [322, 249] width 44 height 22
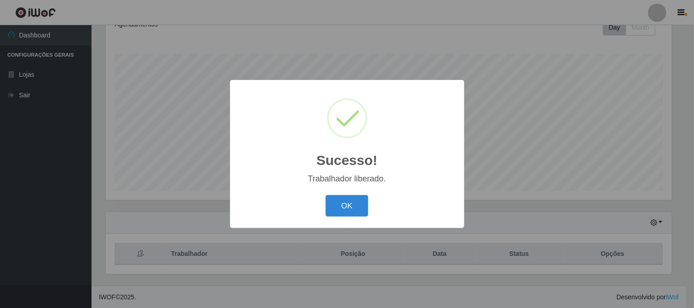
click at [609, 79] on div "Sucesso! × Trabalhador liberado. OK Cancel" at bounding box center [347, 154] width 694 height 308
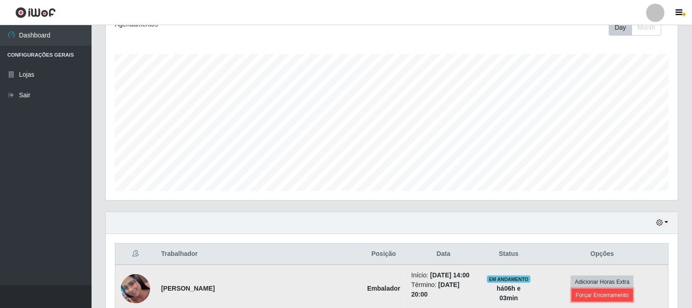
click at [614, 290] on button "Forçar Encerramento" at bounding box center [601, 295] width 61 height 13
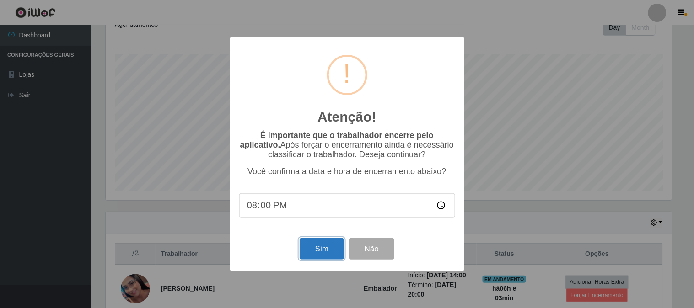
click at [323, 250] on button "Sim" at bounding box center [322, 249] width 44 height 22
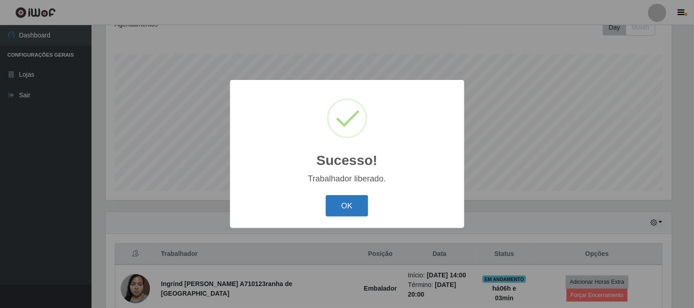
click at [343, 199] on button "OK" at bounding box center [347, 206] width 43 height 22
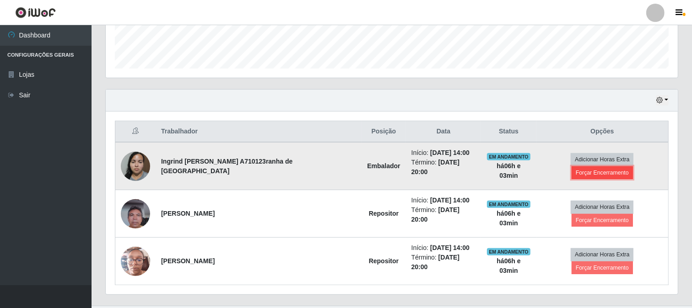
click at [625, 167] on button "Forçar Encerramento" at bounding box center [601, 173] width 61 height 13
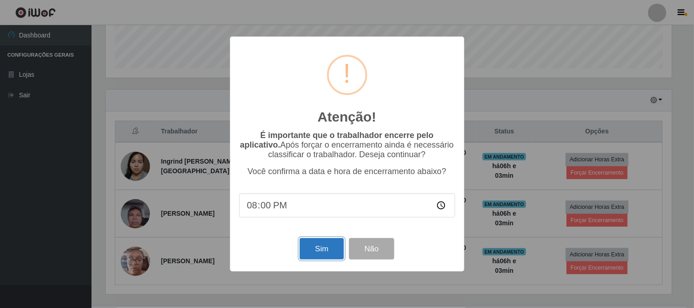
click at [324, 252] on button "Sim" at bounding box center [322, 249] width 44 height 22
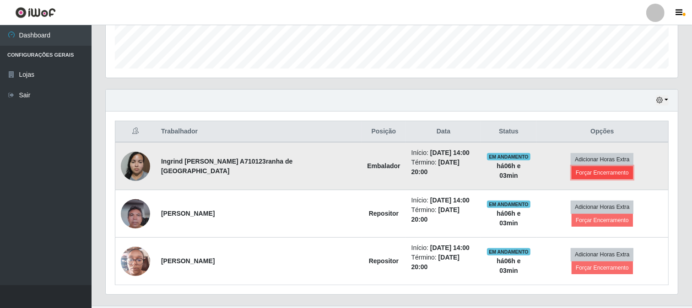
click at [619, 167] on button "Forçar Encerramento" at bounding box center [601, 173] width 61 height 13
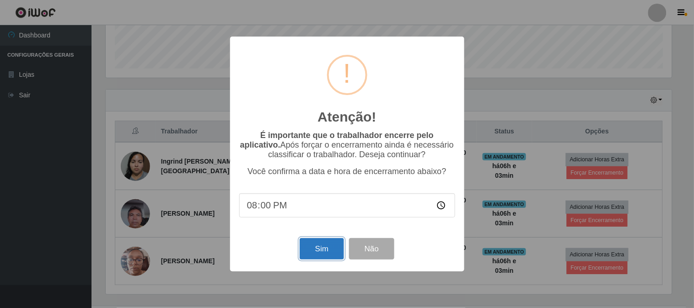
click at [321, 253] on button "Sim" at bounding box center [322, 249] width 44 height 22
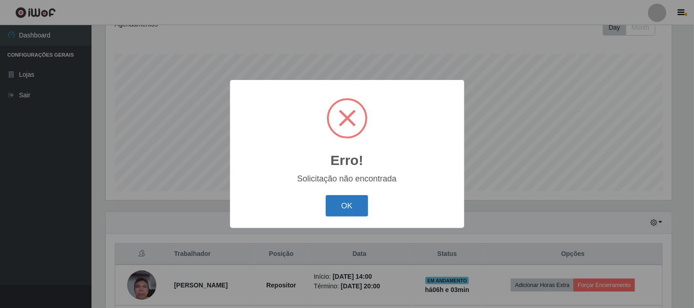
click at [350, 207] on button "OK" at bounding box center [347, 206] width 43 height 22
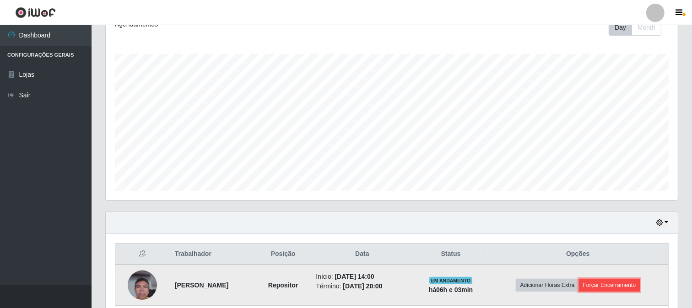
click at [637, 289] on button "Forçar Encerramento" at bounding box center [609, 285] width 61 height 13
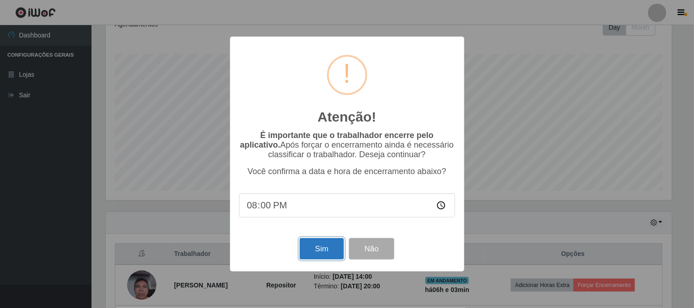
click at [309, 250] on button "Sim" at bounding box center [322, 249] width 44 height 22
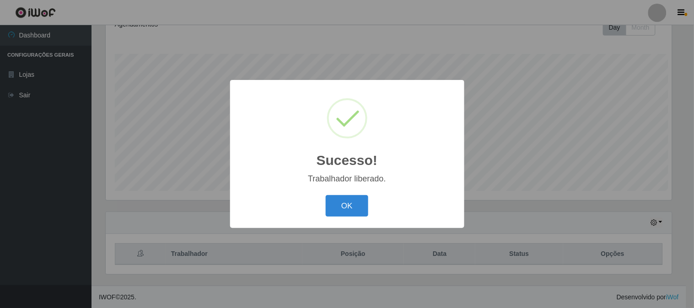
drag, startPoint x: 643, startPoint y: 239, endPoint x: 616, endPoint y: 243, distance: 27.2
click at [640, 239] on div "Sucesso! × Trabalhador liberado. OK Cancel" at bounding box center [347, 154] width 694 height 308
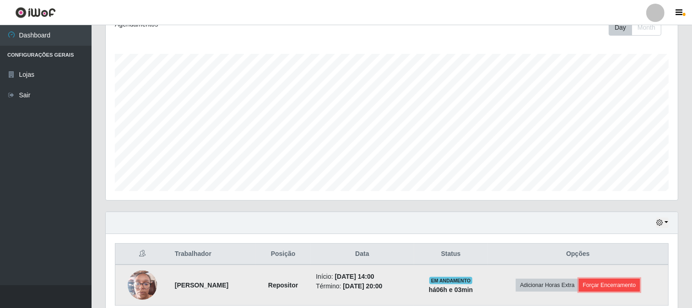
click at [612, 287] on button "Forçar Encerramento" at bounding box center [609, 285] width 61 height 13
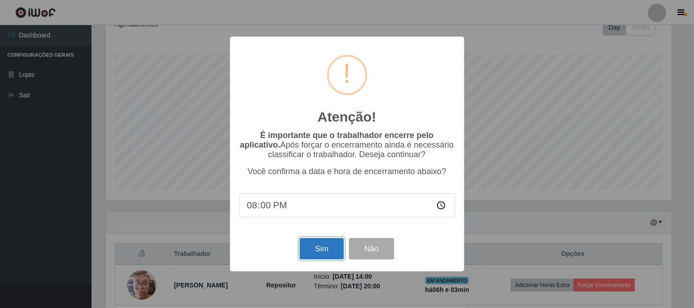
click at [313, 249] on button "Sim" at bounding box center [322, 249] width 44 height 22
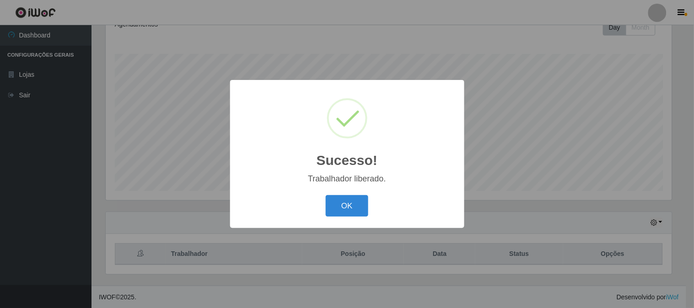
drag, startPoint x: 354, startPoint y: 205, endPoint x: 225, endPoint y: 130, distance: 149.0
click at [352, 206] on button "OK" at bounding box center [347, 206] width 43 height 22
